Goal: Information Seeking & Learning: Learn about a topic

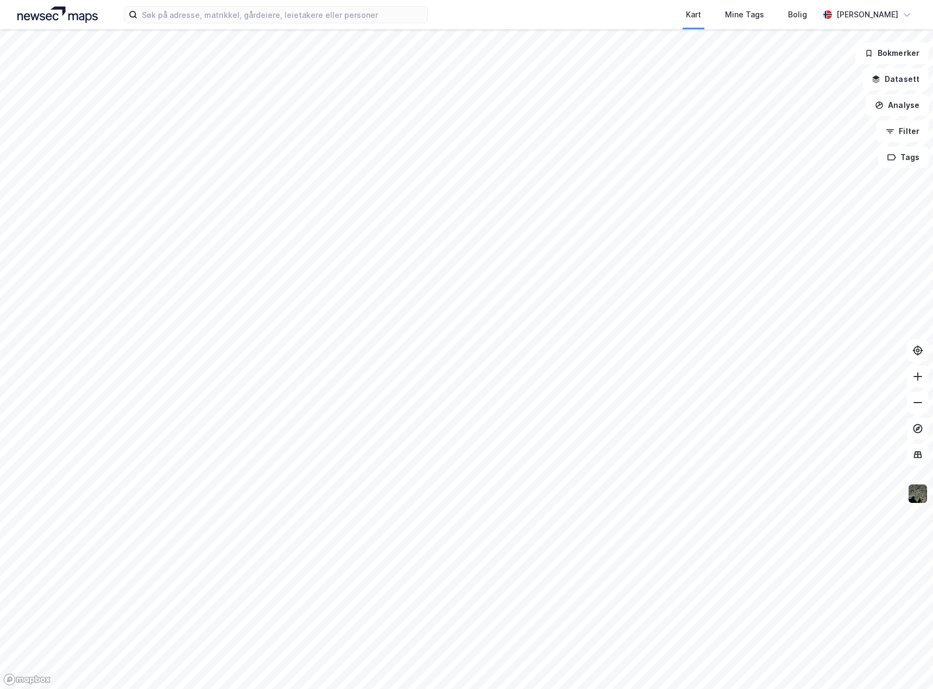
click at [915, 495] on img at bounding box center [917, 494] width 21 height 21
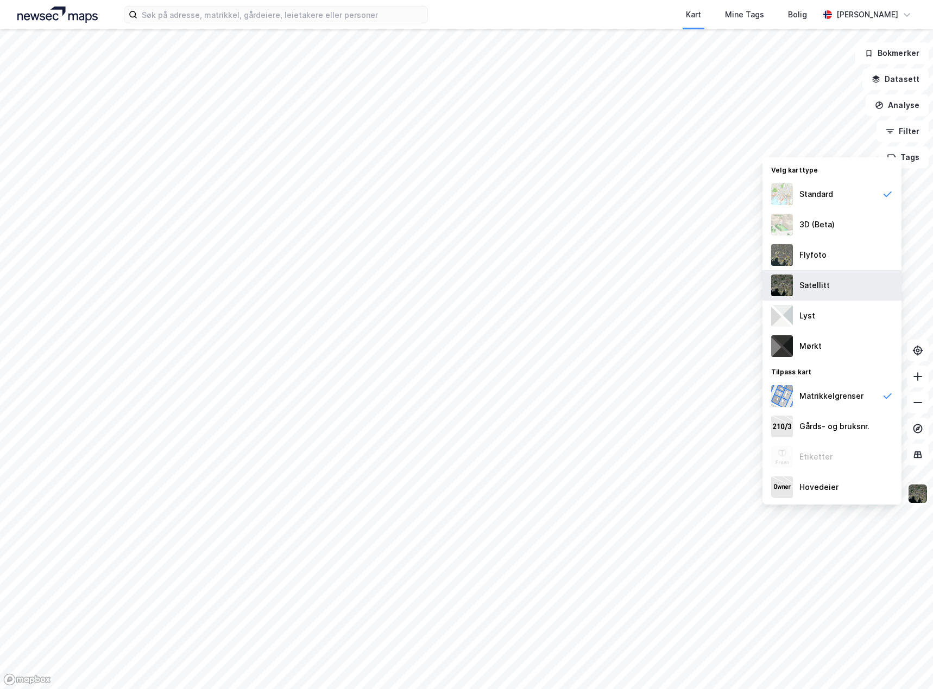
click at [831, 288] on div "Satellitt" at bounding box center [831, 285] width 139 height 30
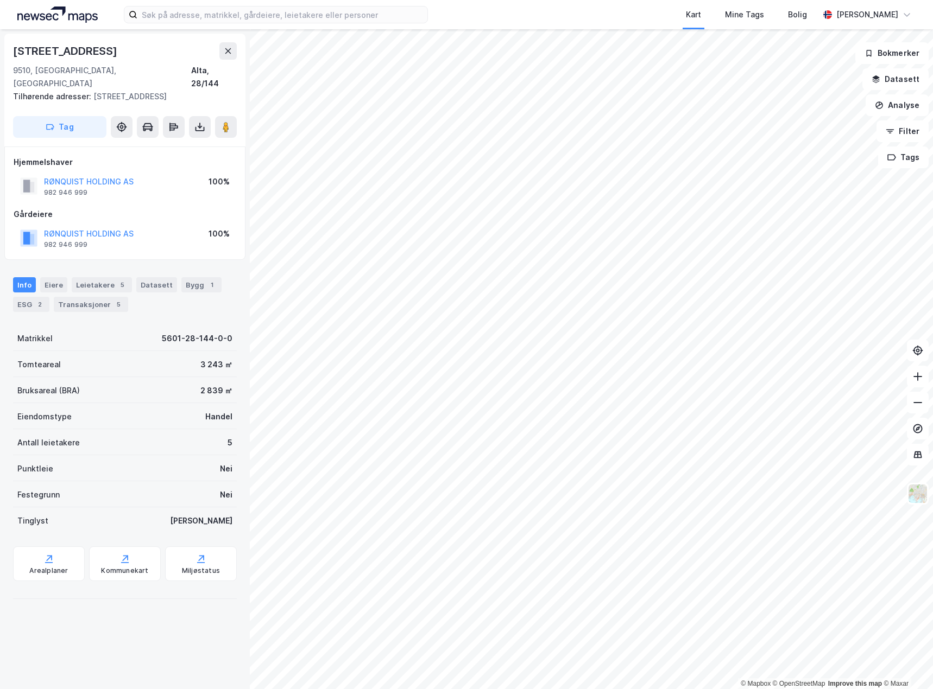
click at [179, 156] on div "Hjemmelshaver" at bounding box center [125, 162] width 223 height 13
click at [98, 277] on div "Leietakere 5" at bounding box center [102, 284] width 60 height 15
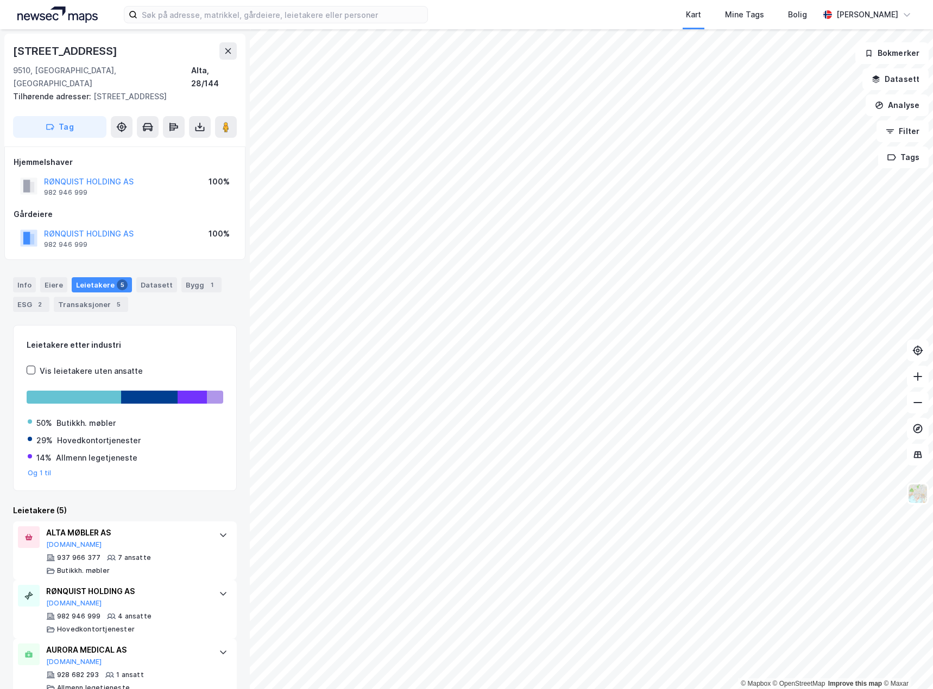
click at [180, 290] on div "Info [PERSON_NAME] 5 Datasett Bygg 1 ESG 2 Transaksjoner 5" at bounding box center [125, 294] width 224 height 35
click at [191, 294] on div "Info [PERSON_NAME] 5 Datasett Bygg 1 ESG 2 Transaksjoner 5" at bounding box center [125, 294] width 224 height 35
click at [189, 299] on div "Info [PERSON_NAME] 5 Datasett Bygg 1 ESG 2 Transaksjoner 5" at bounding box center [125, 294] width 224 height 35
drag, startPoint x: 186, startPoint y: 299, endPoint x: 169, endPoint y: 299, distance: 17.4
click at [186, 299] on div "Info [PERSON_NAME] 5 Datasett Bygg 1 ESG 2 Transaksjoner 5" at bounding box center [125, 294] width 224 height 35
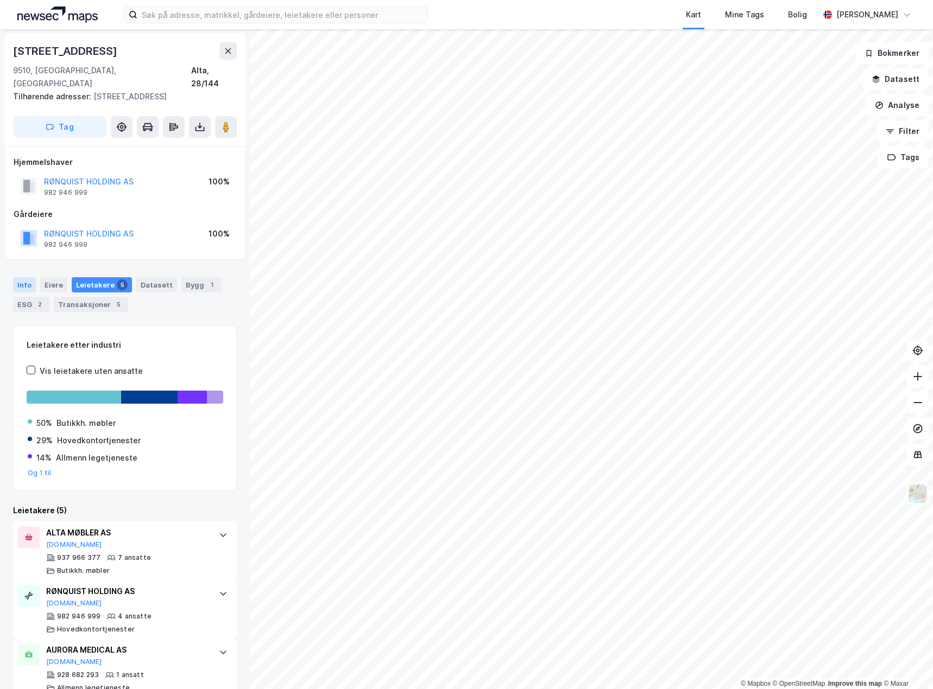
click at [29, 279] on div "Info" at bounding box center [24, 284] width 23 height 15
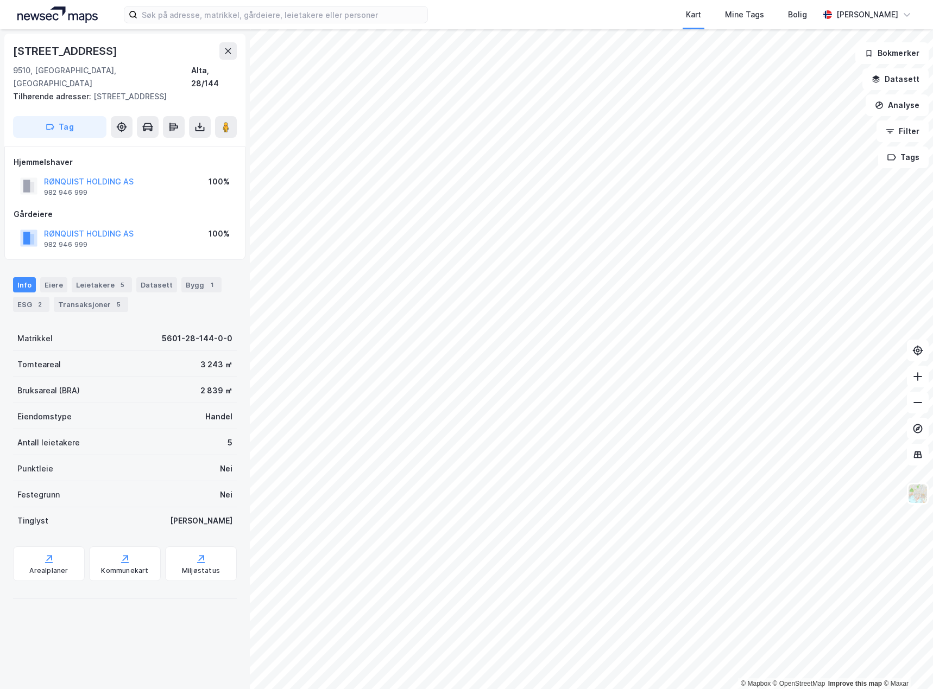
click at [168, 302] on div "Info [PERSON_NAME] 5 Datasett Bygg 1 ESG 2 Transaksjoner 5" at bounding box center [125, 290] width 250 height 52
drag, startPoint x: 194, startPoint y: 326, endPoint x: 208, endPoint y: 384, distance: 60.3
click at [208, 384] on div "Matrikkel 5601-28-144-0-0 Tomteareal 3 243 ㎡ Bruksareal (BRA) 2 839 ㎡ Eiendomst…" at bounding box center [125, 429] width 224 height 208
click at [229, 379] on div "[STREET_ADDRESS] adresser: [STREET_ADDRESS] Tag Hjemmelshaver RØNQUIST HOLDING …" at bounding box center [125, 359] width 250 height 660
drag, startPoint x: 224, startPoint y: 379, endPoint x: 169, endPoint y: 350, distance: 62.2
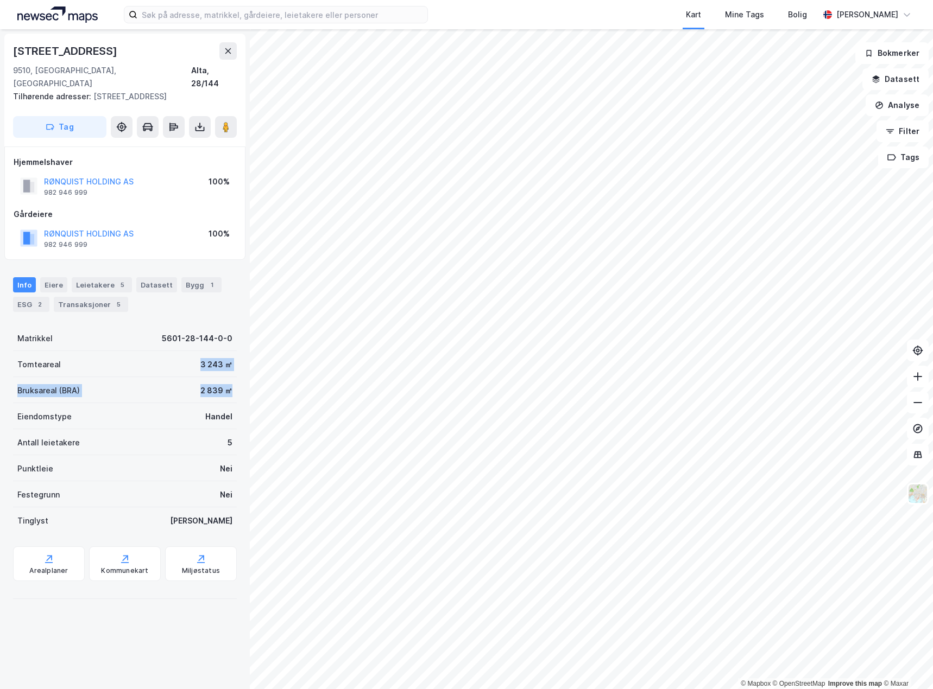
click at [169, 350] on div "Matrikkel 5601-28-144-0-0 Tomteareal 3 243 ㎡ Bruksareal (BRA) 2 839 ㎡ Eiendomst…" at bounding box center [125, 429] width 224 height 208
click at [169, 351] on div "Tomteareal 3 243 ㎡" at bounding box center [125, 364] width 224 height 26
drag, startPoint x: 166, startPoint y: 343, endPoint x: 220, endPoint y: 393, distance: 74.5
click at [220, 393] on div "Matrikkel 5601-28-144-0-0 Tomteareal 3 243 ㎡ Bruksareal (BRA) 2 839 ㎡ Eiendomst…" at bounding box center [125, 429] width 224 height 208
click at [223, 410] on div "Handel" at bounding box center [218, 416] width 27 height 13
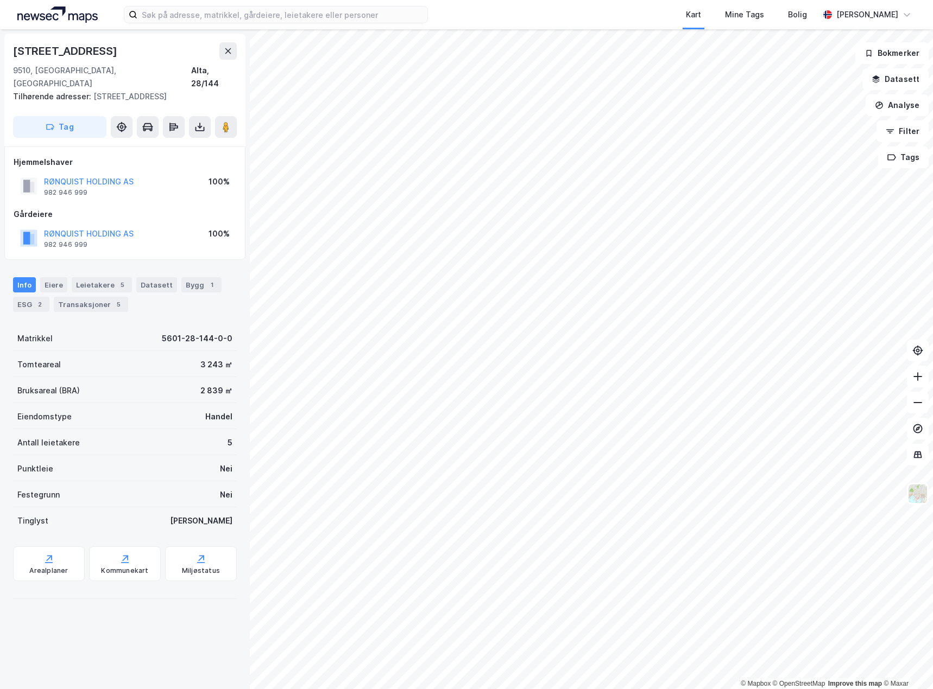
click at [87, 632] on div "[STREET_ADDRESS] adresser: [STREET_ADDRESS] Tag Hjemmelshaver RØNQUIST HOLDING …" at bounding box center [125, 359] width 250 height 660
drag, startPoint x: 123, startPoint y: 624, endPoint x: 94, endPoint y: 650, distance: 39.2
click at [123, 624] on div "[STREET_ADDRESS] adresser: [STREET_ADDRESS] Tag Hjemmelshaver RØNQUIST HOLDING …" at bounding box center [125, 359] width 250 height 660
click at [85, 616] on div "[STREET_ADDRESS] adresser: [STREET_ADDRESS] Tag Hjemmelshaver RØNQUIST HOLDING …" at bounding box center [125, 359] width 250 height 660
